Goal: Understand process/instructions: Learn how to perform a task or action

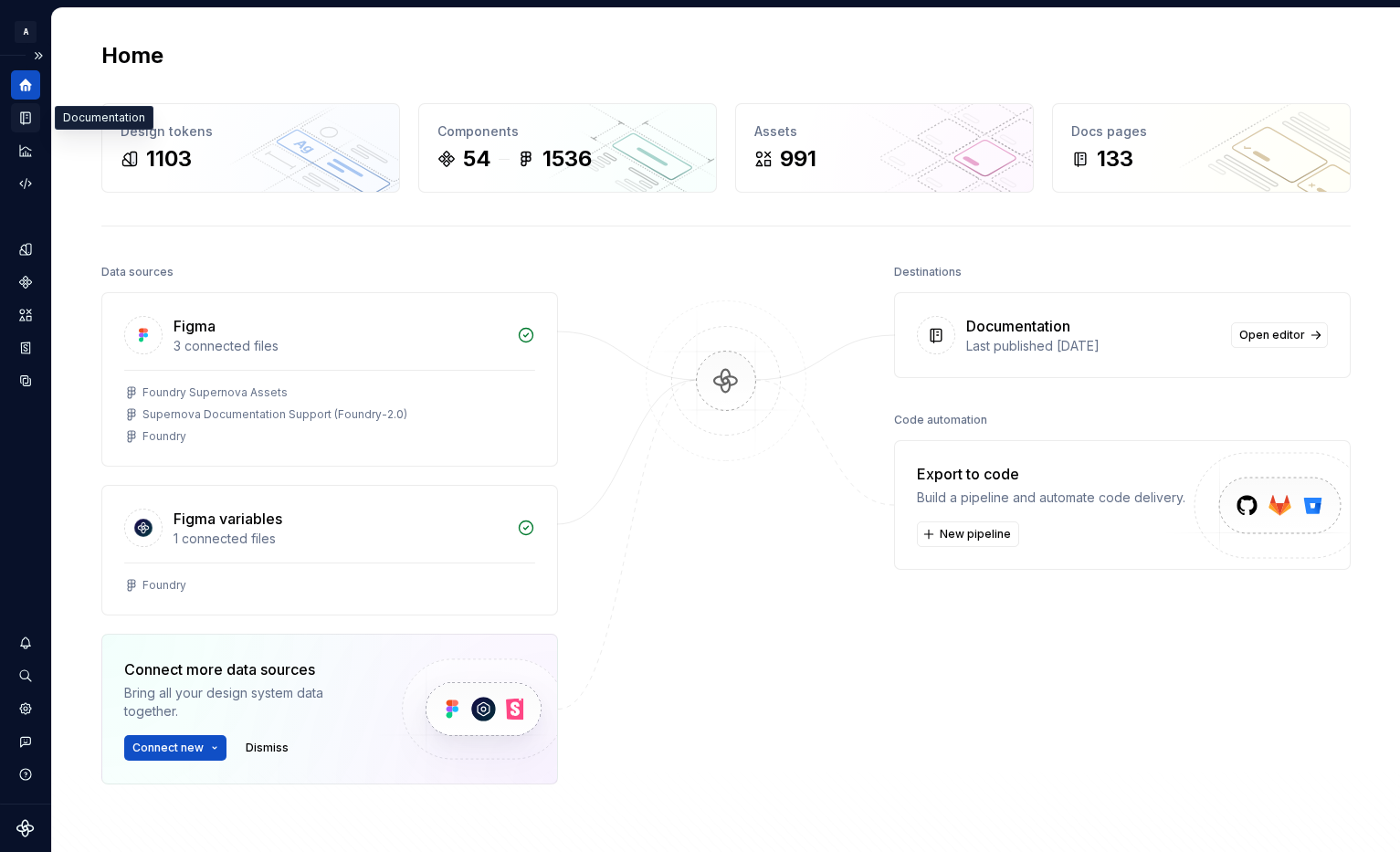
click at [26, 125] on icon "Documentation" at bounding box center [25, 117] width 16 height 16
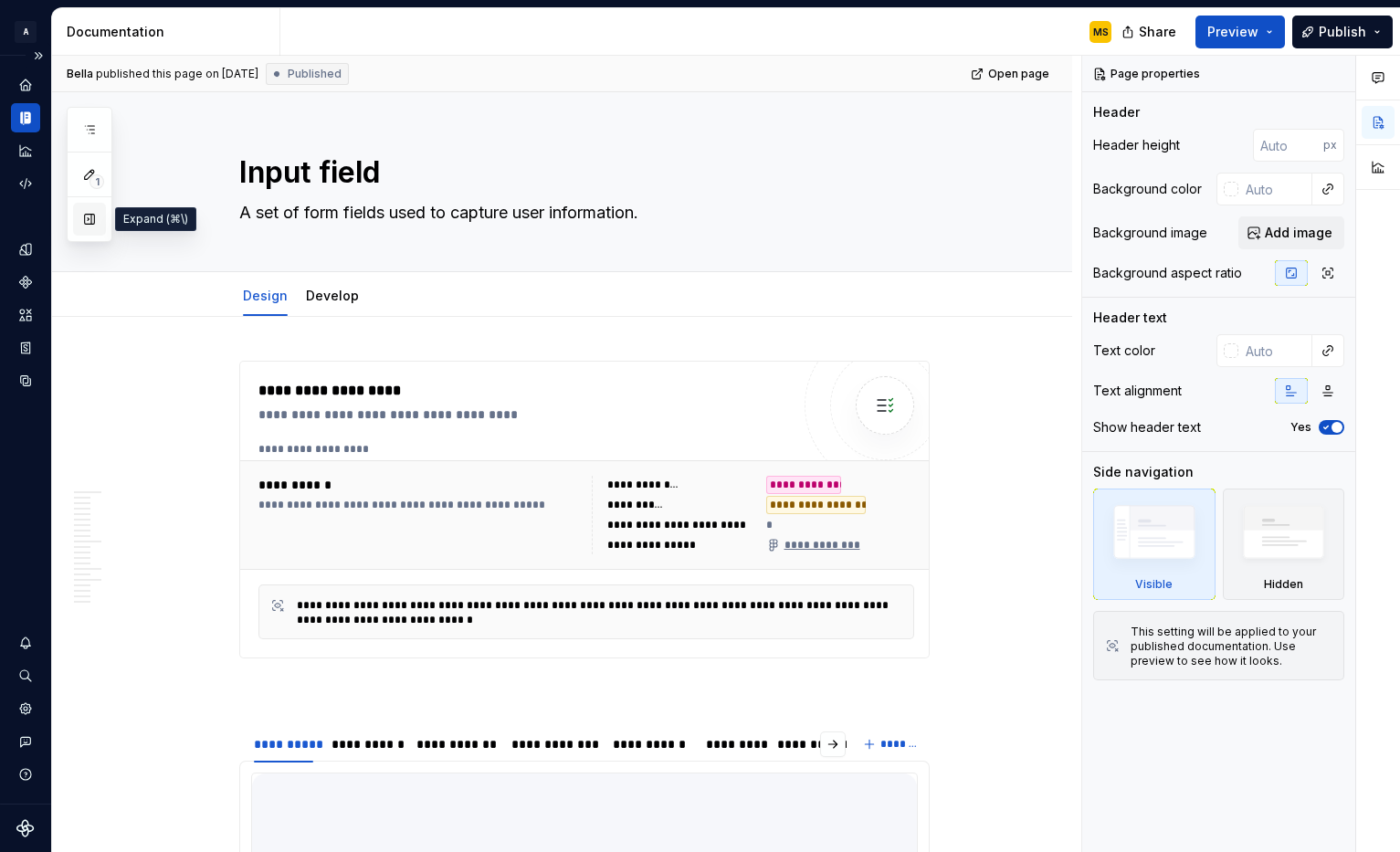
click at [88, 226] on button "button" at bounding box center [89, 219] width 33 height 33
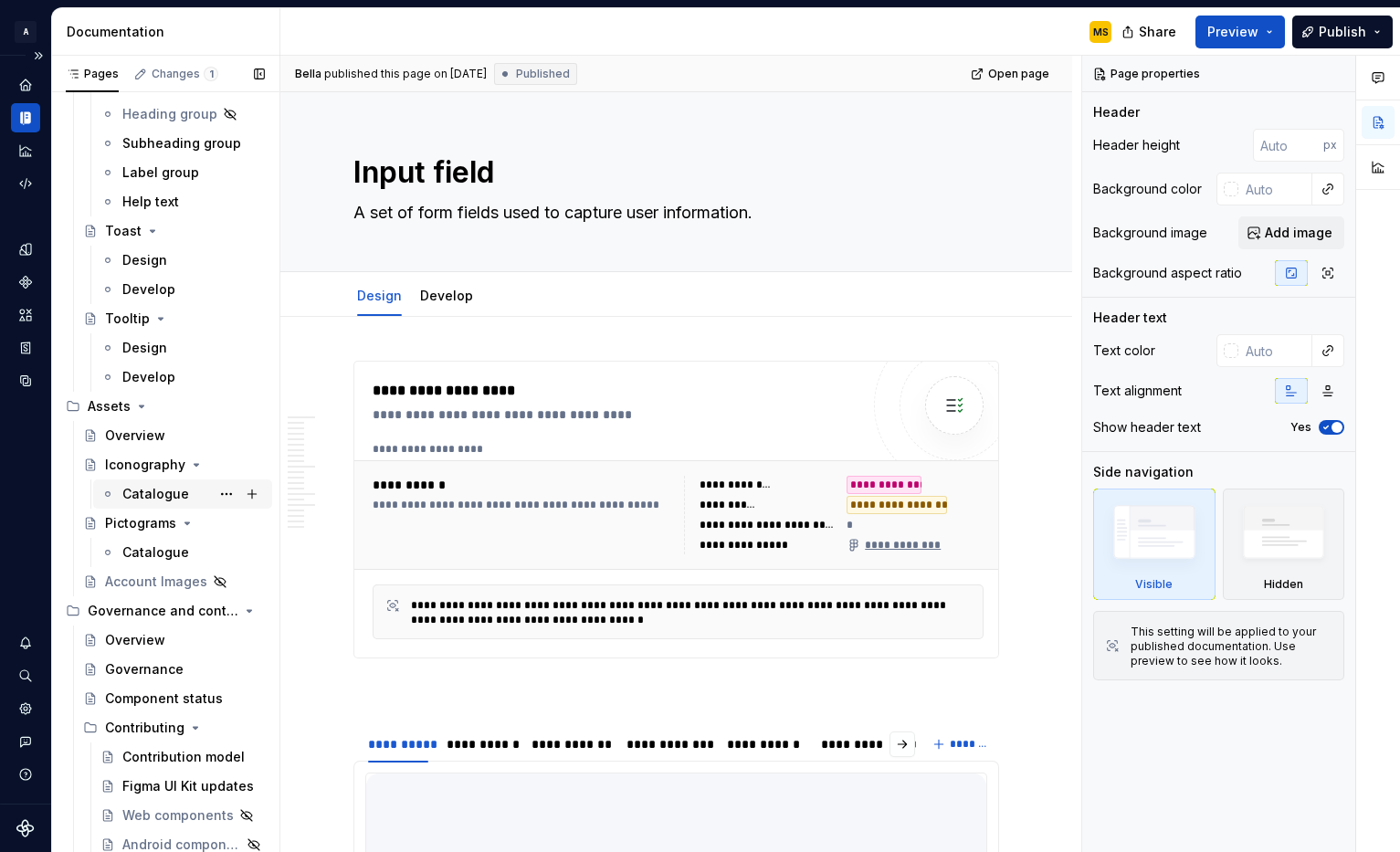
scroll to position [3759, 0]
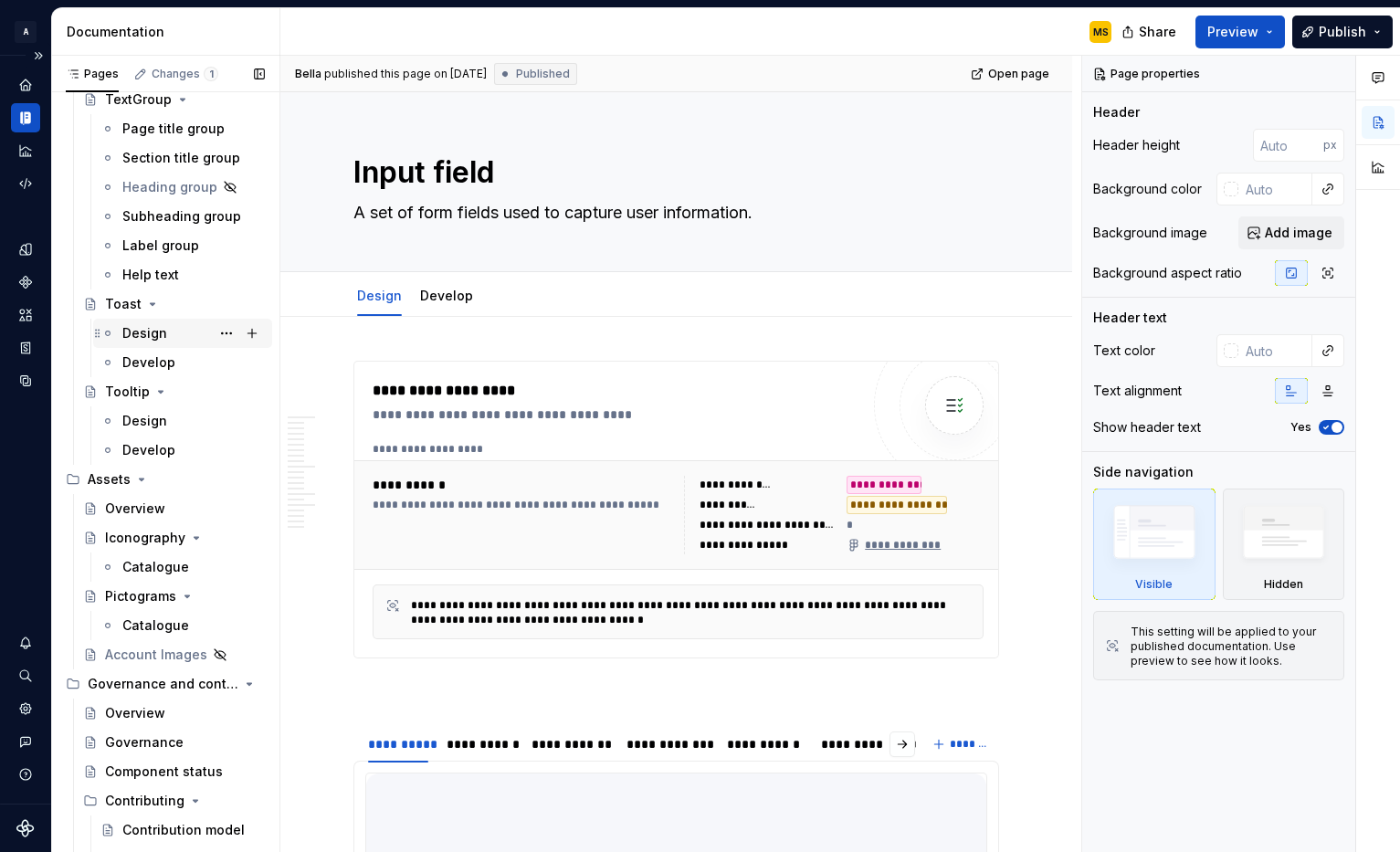
click at [167, 339] on div "Design" at bounding box center [193, 333] width 142 height 25
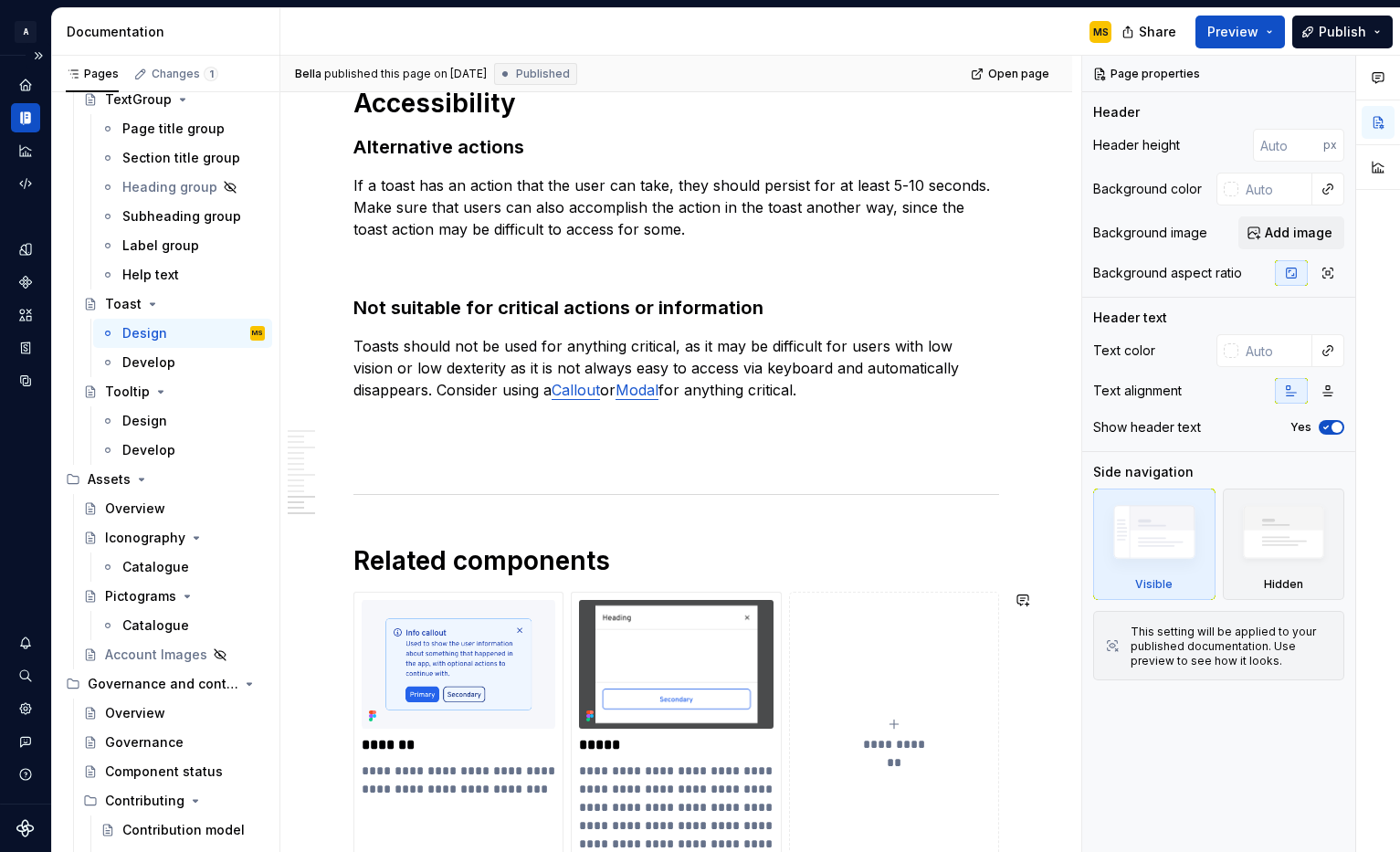
scroll to position [3063, 0]
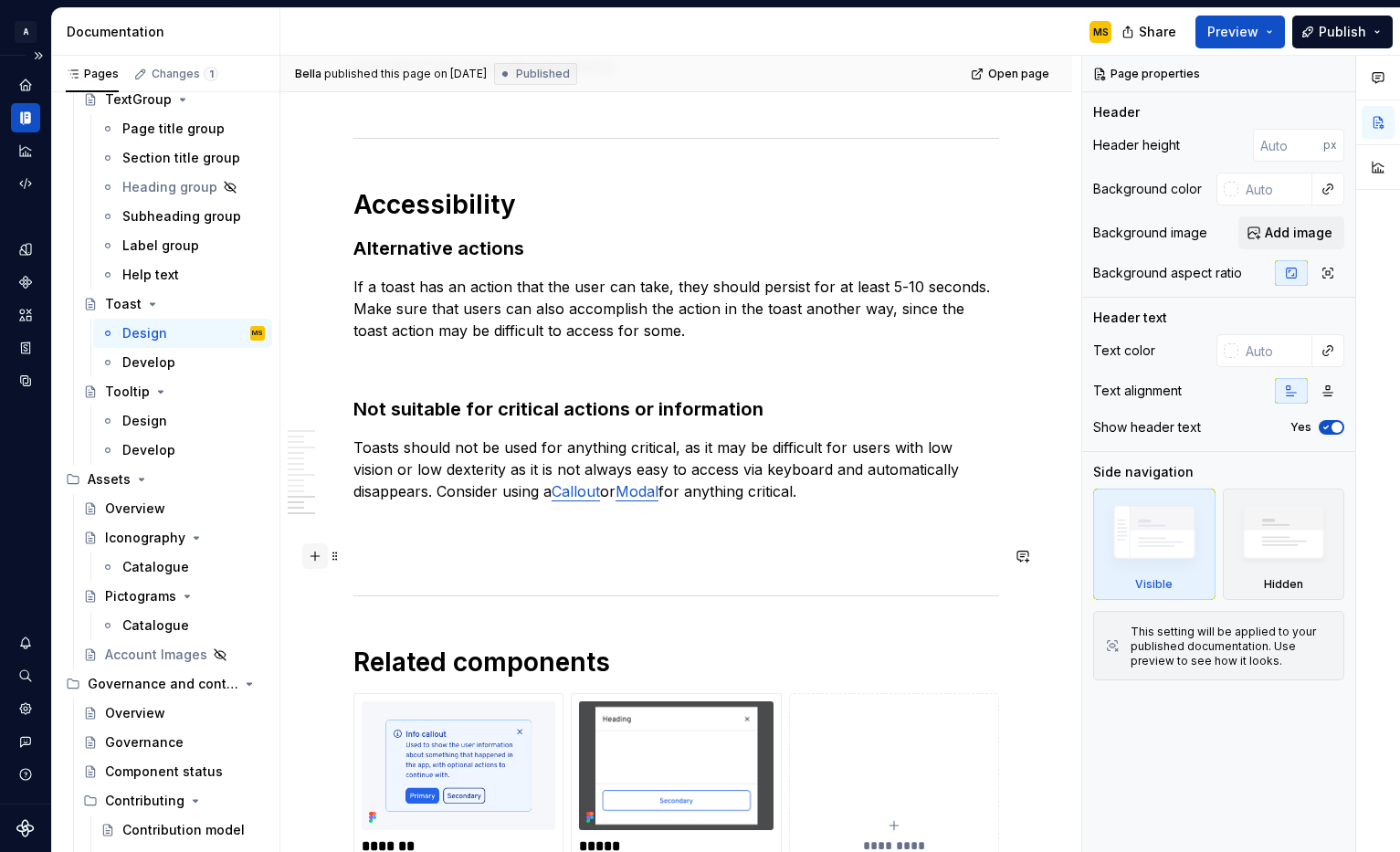
click at [317, 560] on button "button" at bounding box center [314, 556] width 25 height 25
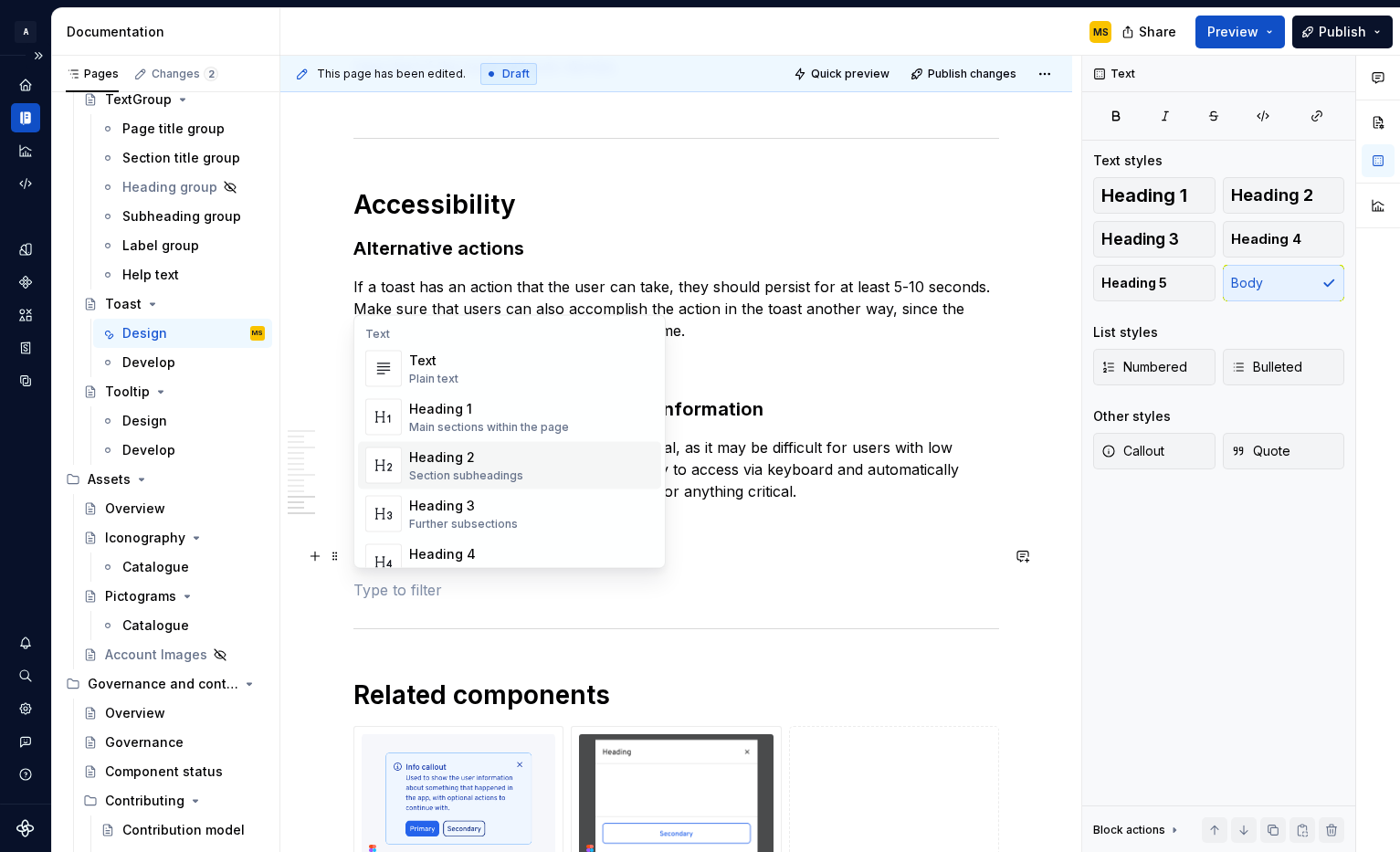
scroll to position [49, 0]
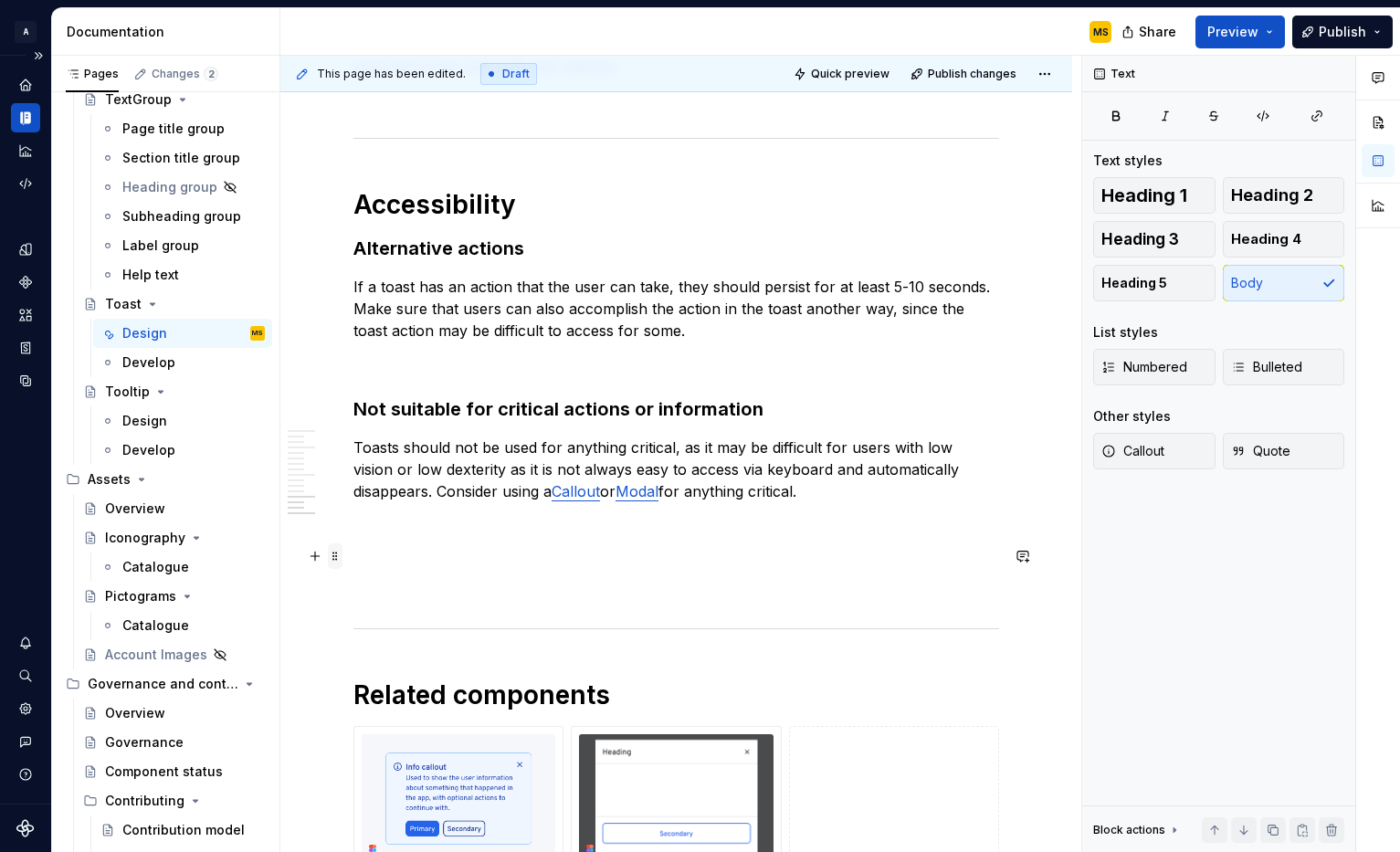
click at [338, 554] on span at bounding box center [334, 556] width 14 height 25
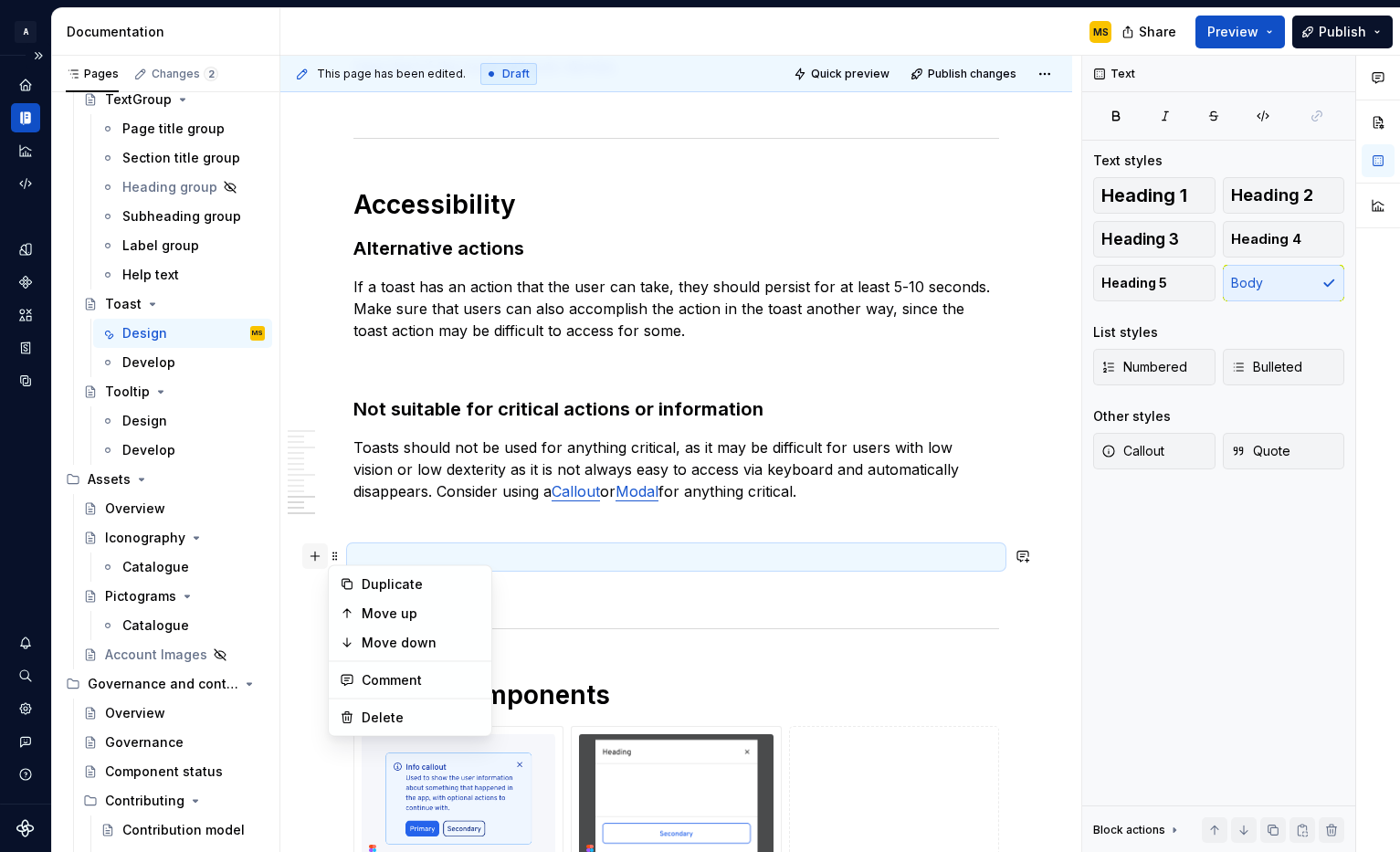
click at [317, 555] on button "button" at bounding box center [314, 556] width 25 height 25
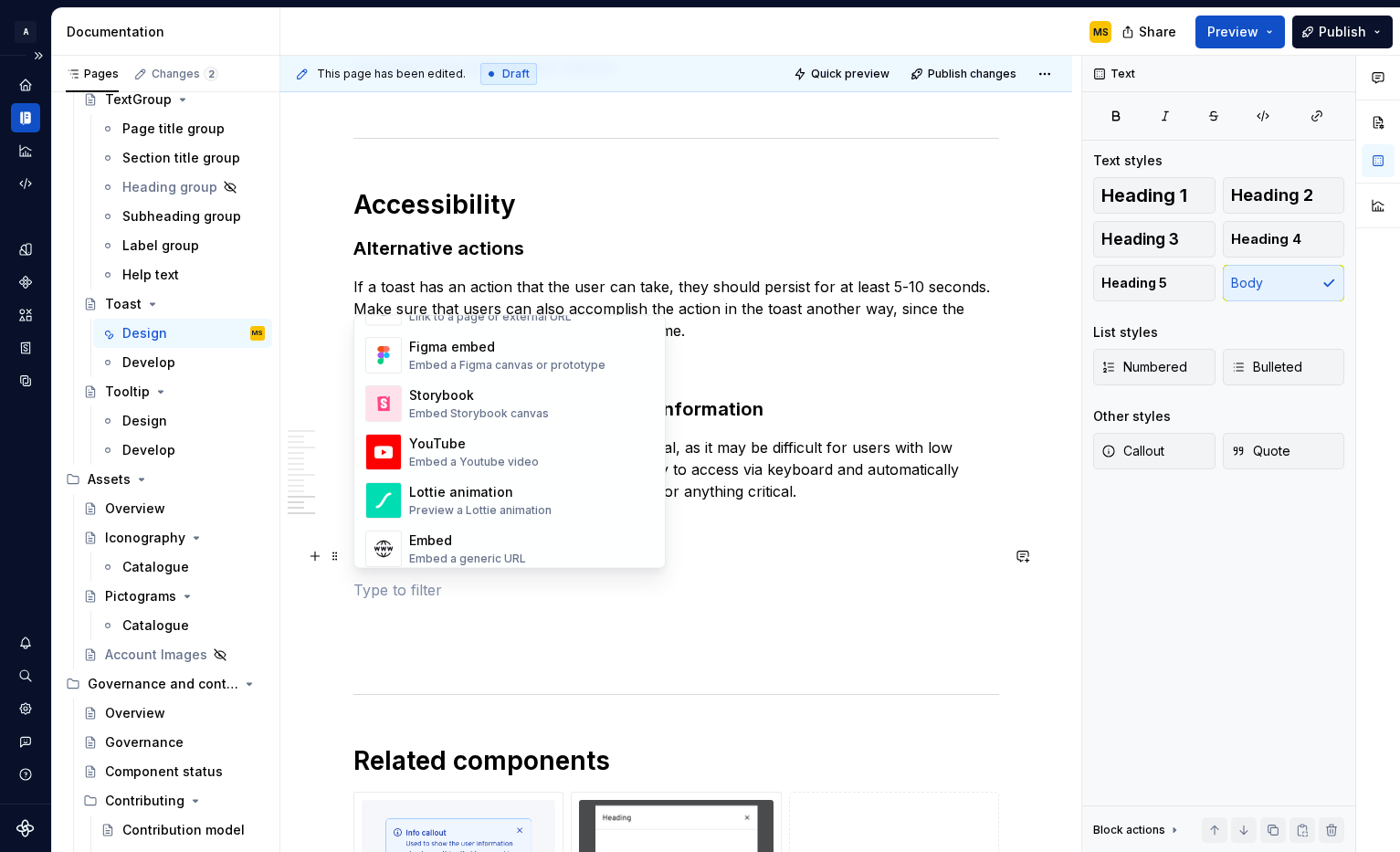
scroll to position [897, 0]
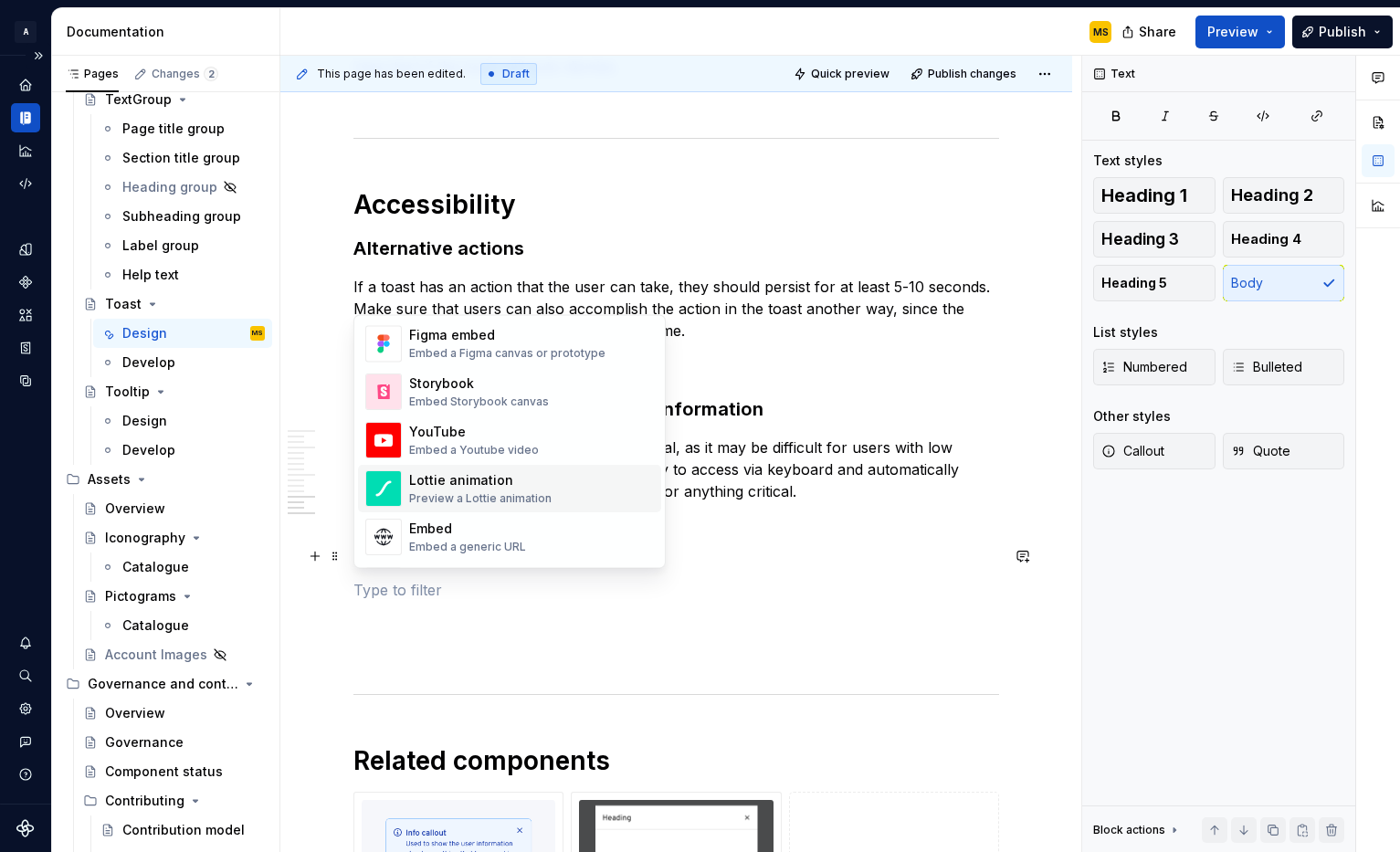
click at [506, 493] on div "Preview a Lottie animation" at bounding box center [480, 499] width 142 height 14
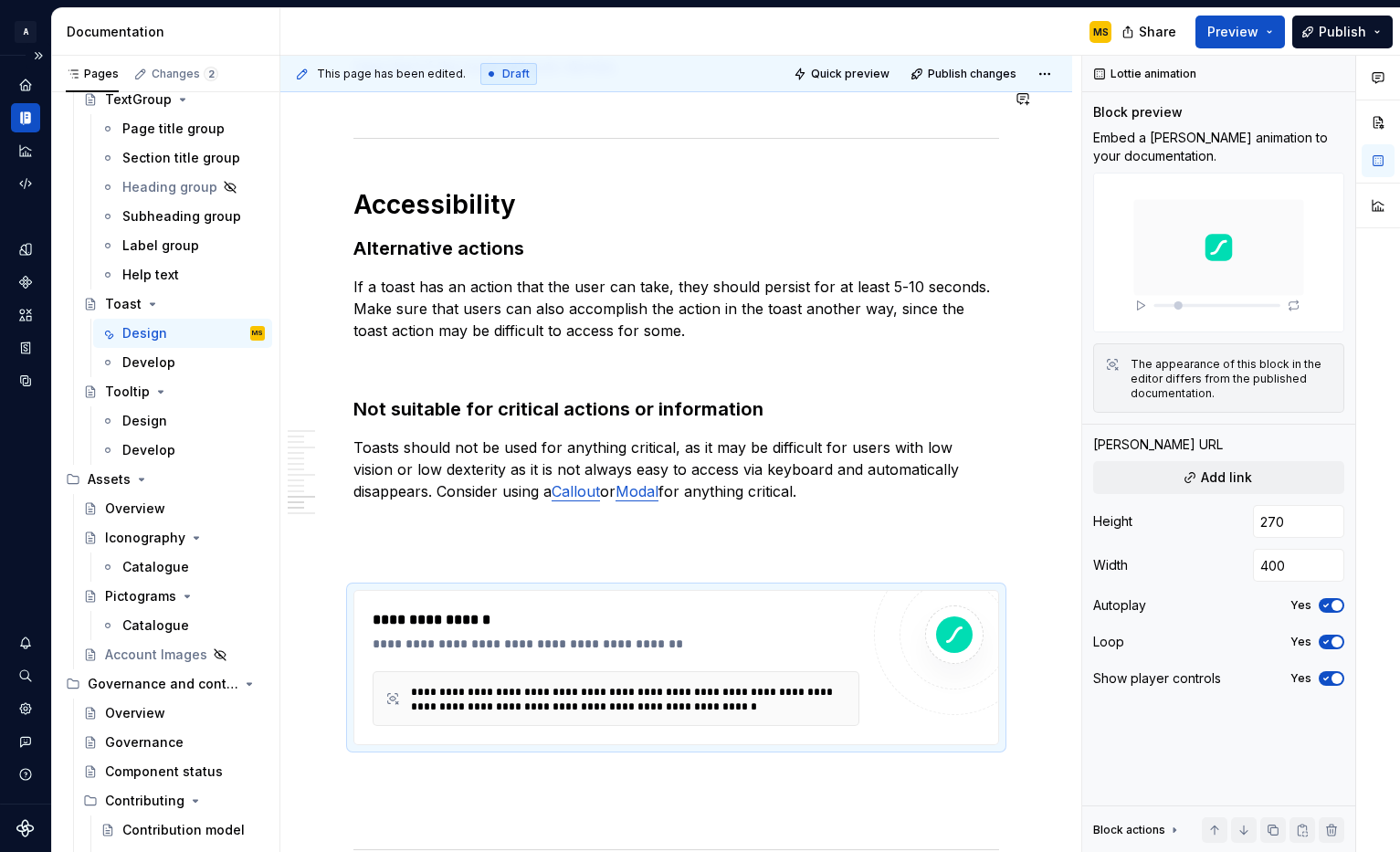
type textarea "*"
